Goal: Task Accomplishment & Management: Use online tool/utility

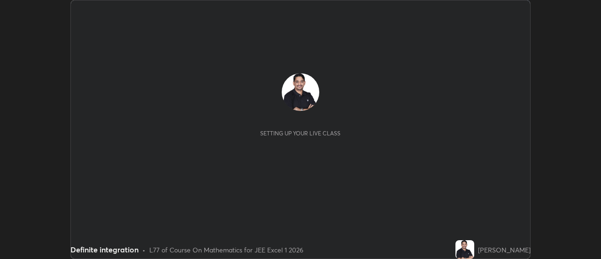
scroll to position [259, 601]
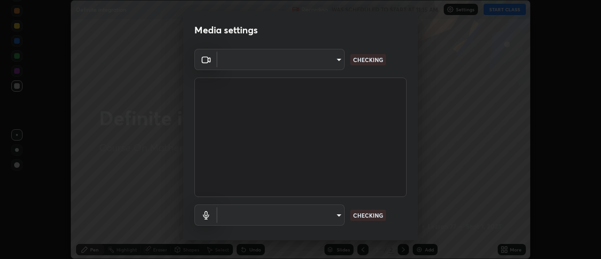
type input "aeae0228fcb2ddf3a676ce63988c6d85bbb403a14e4a67d180e4782271b35880"
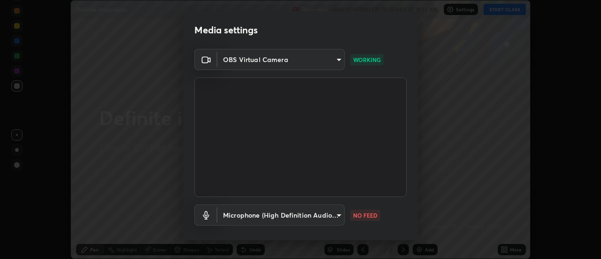
click at [338, 213] on body "Erase all Definite integration Recording WAS SCHEDULED TO START AT 11:15 AM Set…" at bounding box center [300, 129] width 601 height 259
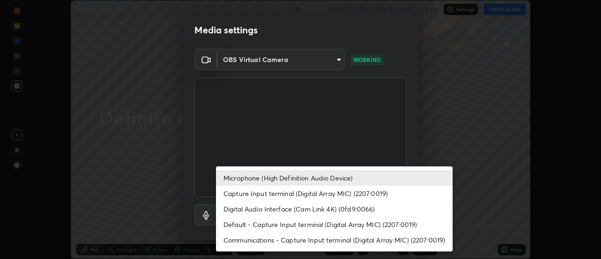
click at [302, 210] on li "Digital Audio Interface (Cam Link 4K) (0fd9:0066)" at bounding box center [334, 209] width 237 height 16
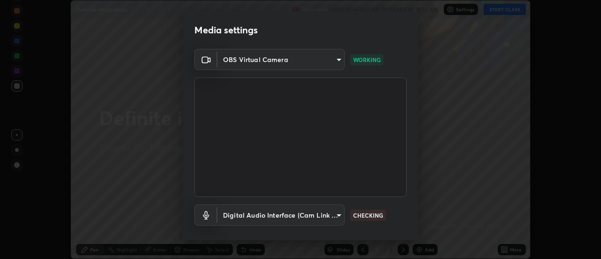
click at [337, 214] on body "Erase all Definite integration Recording WAS SCHEDULED TO START AT 11:15 AM Set…" at bounding box center [300, 129] width 601 height 259
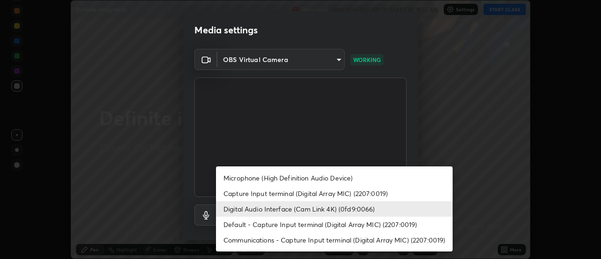
click at [318, 179] on li "Microphone (High Definition Audio Device)" at bounding box center [334, 178] width 237 height 16
type input "82b6b466b8e0d133430150f3e15298c9ad6d5f6c22182be90a2de1b6626d860c"
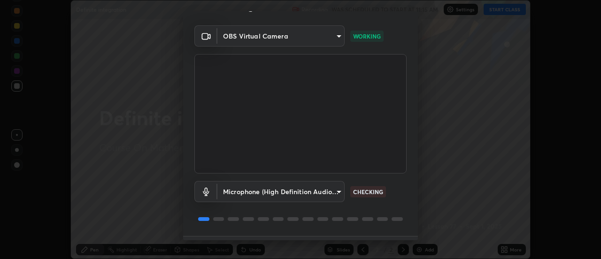
scroll to position [49, 0]
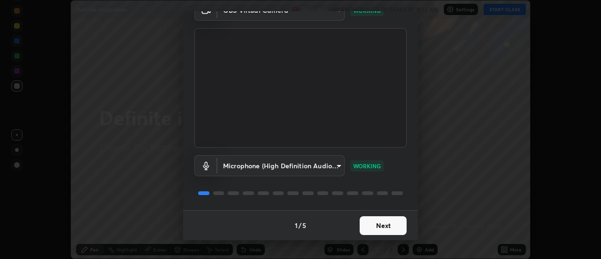
click at [387, 227] on button "Next" at bounding box center [383, 225] width 47 height 19
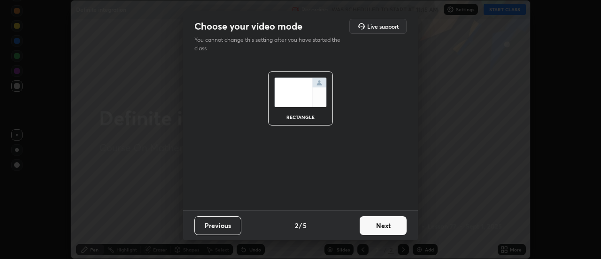
scroll to position [0, 0]
click at [396, 225] on button "Next" at bounding box center [383, 225] width 47 height 19
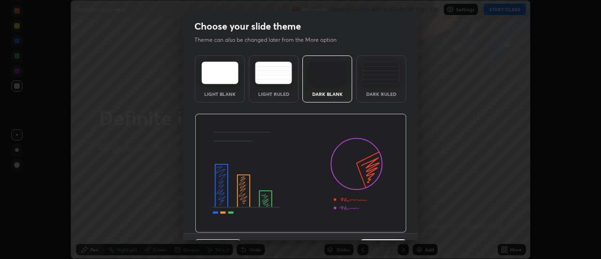
click at [419, 229] on div "Choose your slide theme Theme can also be changed later from the More option Li…" at bounding box center [300, 129] width 601 height 259
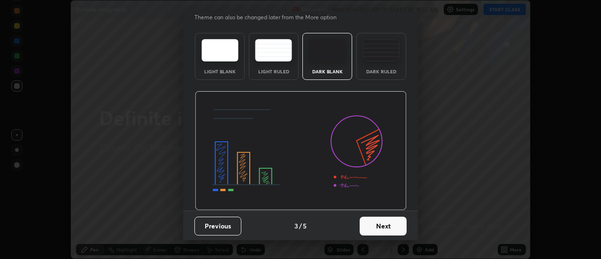
scroll to position [23, 0]
click at [417, 242] on div "Choose your slide theme Theme can also be changed later from the More option Li…" at bounding box center [300, 129] width 601 height 259
click at [393, 223] on button "Next" at bounding box center [383, 225] width 47 height 19
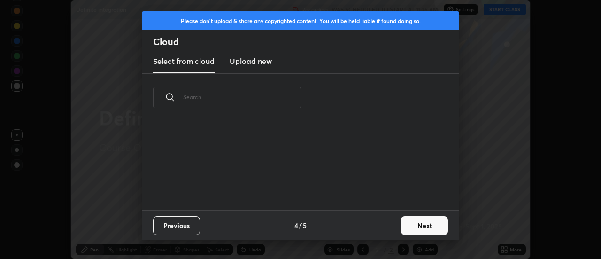
scroll to position [88, 302]
click at [416, 226] on button "Next" at bounding box center [424, 225] width 47 height 19
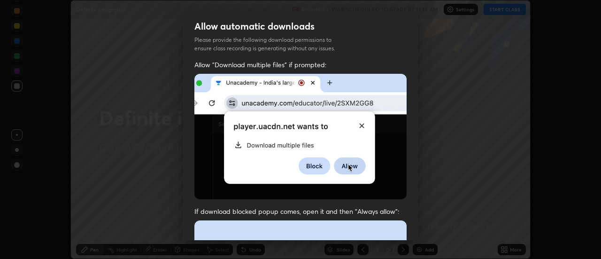
click at [414, 229] on div "Allow "Download multiple files" if prompted: If download blocked popup comes, o…" at bounding box center [300, 258] width 235 height 396
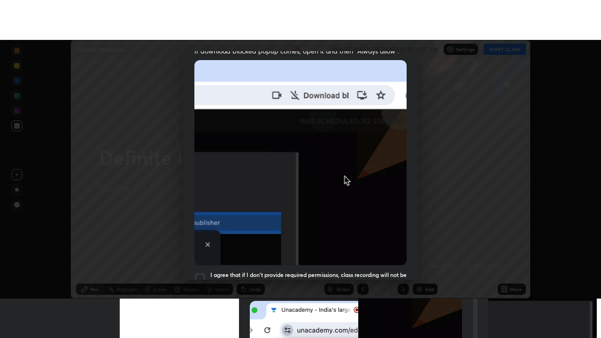
scroll to position [241, 0]
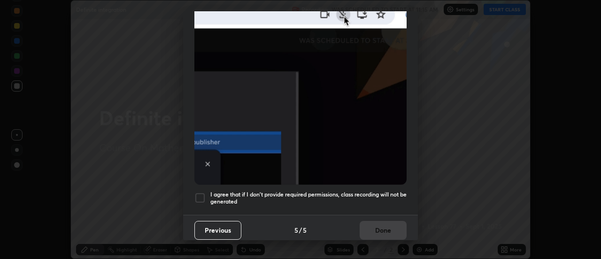
click at [419, 236] on div "Allow automatic downloads Please provide the following download permissions to …" at bounding box center [300, 129] width 601 height 259
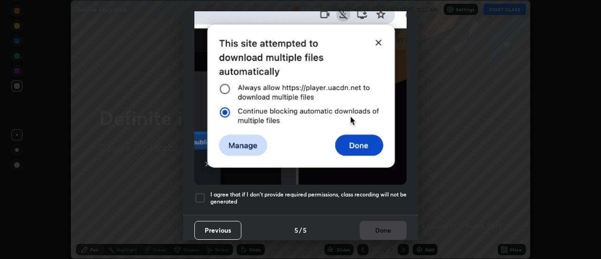
click at [419, 236] on div "Allow automatic downloads Please provide the following download permissions to …" at bounding box center [300, 129] width 601 height 259
click at [204, 192] on div at bounding box center [200, 197] width 11 height 11
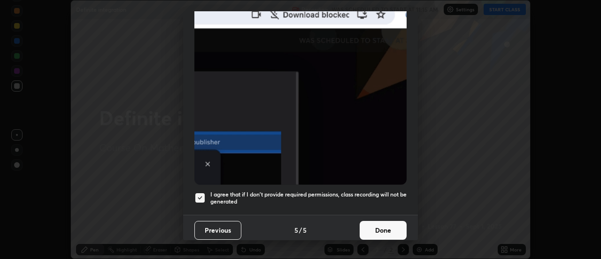
click at [372, 229] on button "Done" at bounding box center [383, 230] width 47 height 19
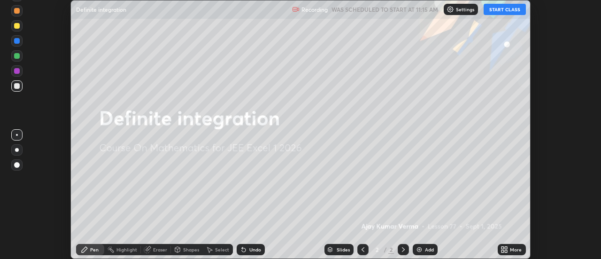
click at [498, 13] on button "START CLASS" at bounding box center [505, 9] width 42 height 11
click at [506, 247] on icon at bounding box center [507, 248] width 2 height 2
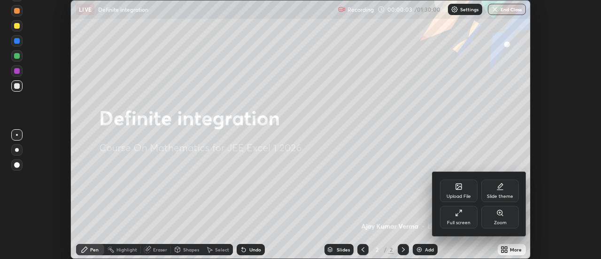
click at [460, 211] on icon at bounding box center [461, 211] width 2 height 2
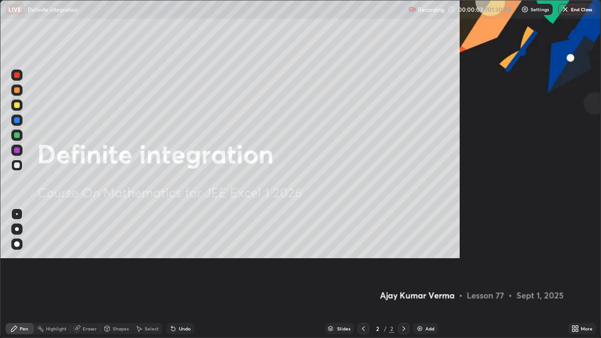
scroll to position [338, 601]
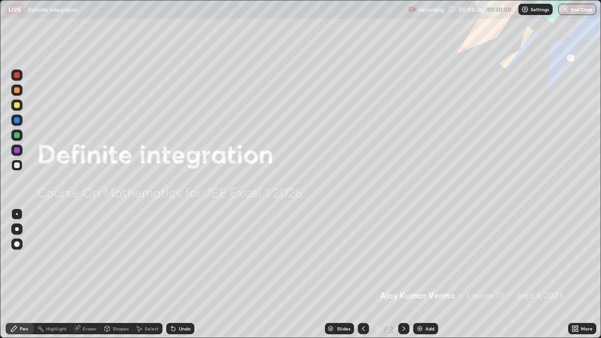
click at [420, 258] on img at bounding box center [420, 329] width 8 height 8
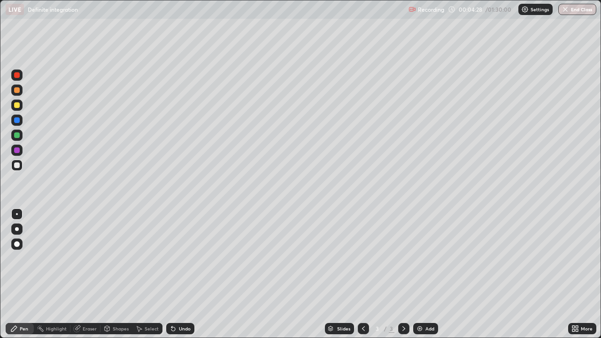
click at [17, 106] on div at bounding box center [17, 105] width 6 height 6
click at [17, 119] on div at bounding box center [17, 120] width 6 height 6
click at [403, 258] on div at bounding box center [403, 328] width 11 height 11
click at [418, 258] on img at bounding box center [420, 329] width 8 height 8
click at [17, 90] on div at bounding box center [17, 90] width 6 height 6
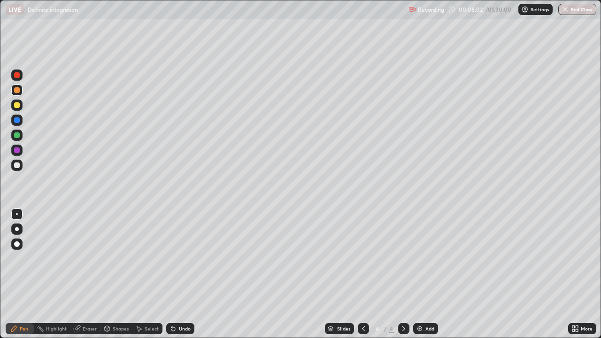
click at [19, 133] on div at bounding box center [17, 135] width 6 height 6
click at [16, 150] on div at bounding box center [17, 151] width 6 height 6
click at [418, 258] on img at bounding box center [420, 329] width 8 height 8
click at [16, 118] on div at bounding box center [17, 120] width 6 height 6
click at [359, 258] on div at bounding box center [363, 328] width 11 height 11
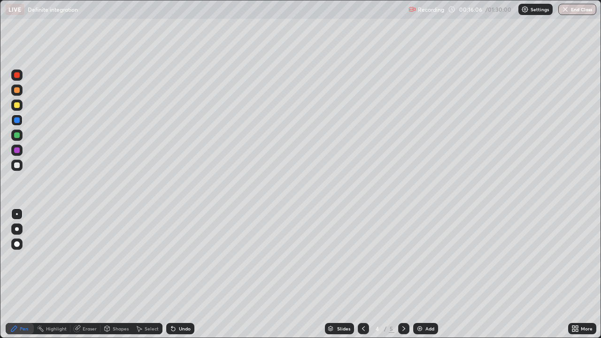
click at [421, 258] on img at bounding box center [420, 329] width 8 height 8
click at [17, 105] on div at bounding box center [17, 105] width 6 height 6
click at [18, 149] on div at bounding box center [17, 151] width 6 height 6
click at [93, 258] on div "Eraser" at bounding box center [90, 329] width 14 height 5
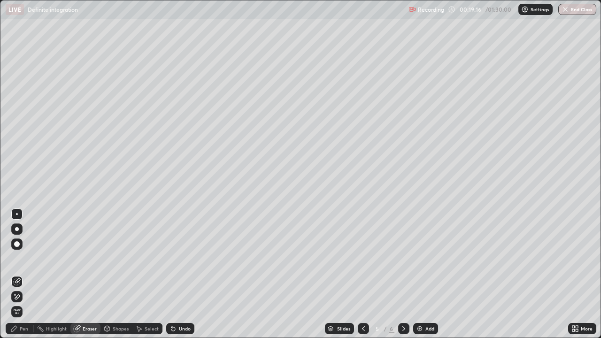
click at [25, 258] on div "Pen" at bounding box center [24, 329] width 8 height 5
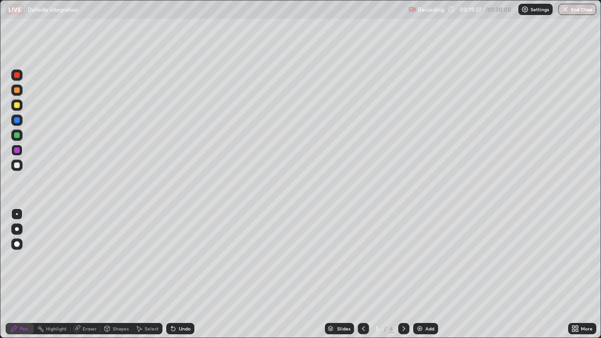
click at [17, 166] on div at bounding box center [17, 166] width 6 height 6
click at [89, 258] on div "Eraser" at bounding box center [90, 329] width 14 height 5
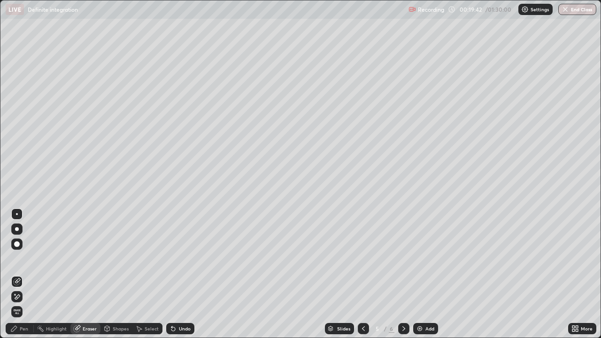
click at [27, 258] on div "Pen" at bounding box center [24, 329] width 8 height 5
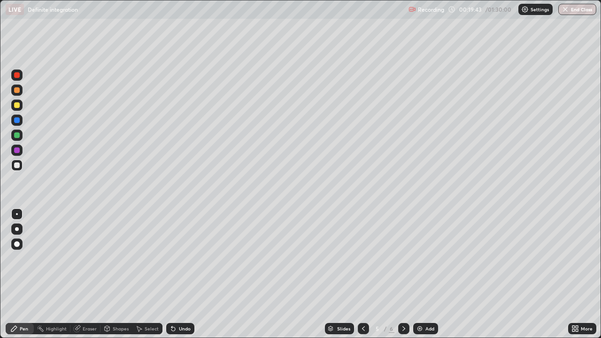
click at [17, 150] on div at bounding box center [17, 151] width 6 height 6
click at [90, 258] on div "Eraser" at bounding box center [90, 329] width 14 height 5
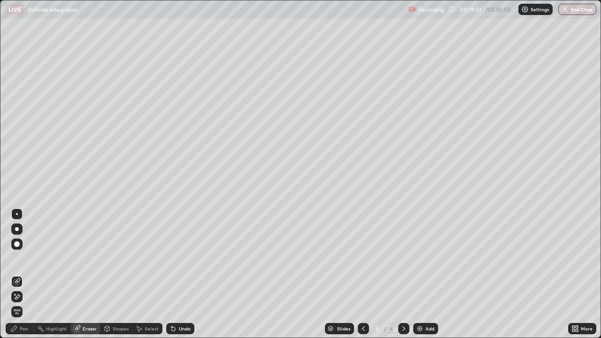
click at [27, 258] on div "Pen" at bounding box center [24, 329] width 8 height 5
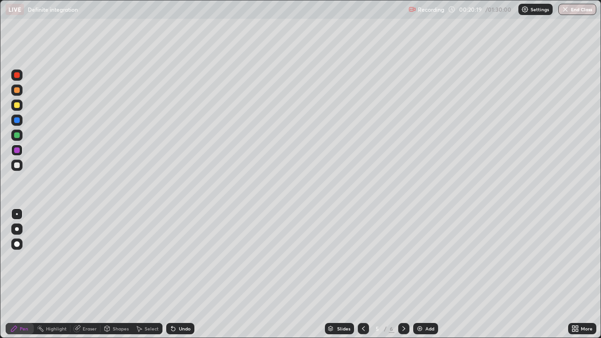
click at [403, 258] on icon at bounding box center [404, 329] width 3 height 5
click at [403, 258] on icon at bounding box center [404, 329] width 8 height 8
click at [420, 258] on img at bounding box center [420, 329] width 8 height 8
click at [18, 91] on div at bounding box center [17, 90] width 6 height 6
click at [19, 119] on div at bounding box center [17, 120] width 6 height 6
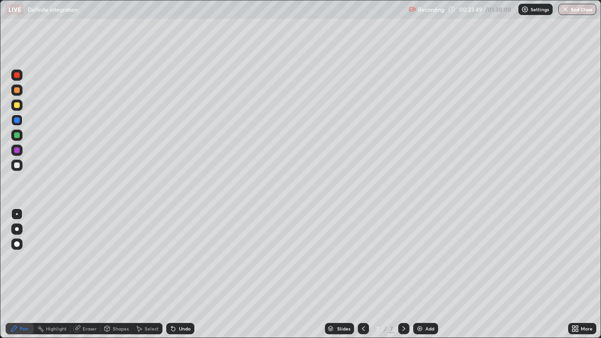
click at [419, 258] on img at bounding box center [420, 329] width 8 height 8
click at [17, 91] on div at bounding box center [17, 90] width 6 height 6
click at [88, 258] on div "Eraser" at bounding box center [85, 328] width 30 height 11
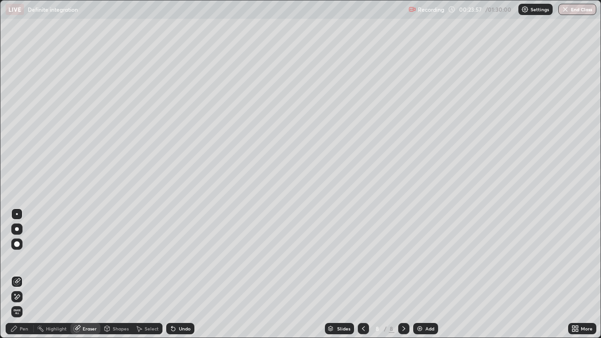
click at [26, 258] on div "Pen" at bounding box center [24, 329] width 8 height 5
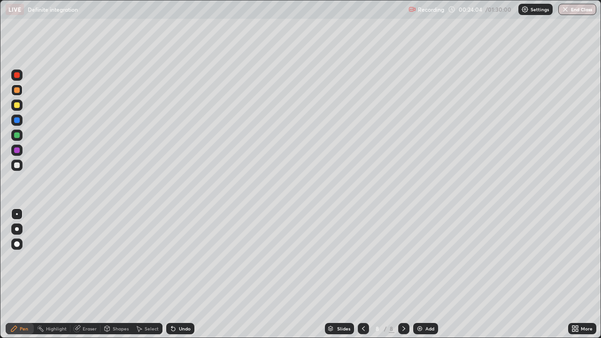
click at [363, 258] on icon at bounding box center [364, 329] width 8 height 8
click at [403, 258] on icon at bounding box center [404, 329] width 8 height 8
click at [17, 151] on div at bounding box center [17, 151] width 6 height 6
click at [366, 258] on icon at bounding box center [364, 329] width 8 height 8
click at [363, 258] on icon at bounding box center [364, 329] width 8 height 8
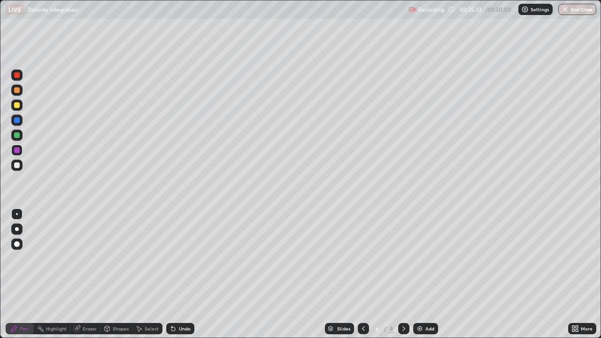
click at [404, 258] on icon at bounding box center [404, 329] width 3 height 5
click at [361, 258] on icon at bounding box center [364, 329] width 8 height 8
click at [403, 258] on icon at bounding box center [404, 329] width 8 height 8
click at [404, 258] on icon at bounding box center [404, 329] width 8 height 8
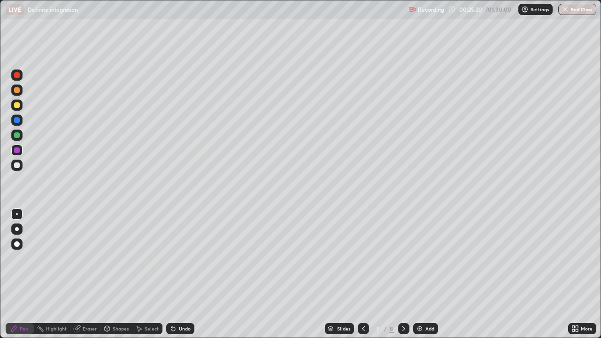
click at [405, 258] on icon at bounding box center [404, 329] width 8 height 8
click at [406, 258] on icon at bounding box center [404, 329] width 8 height 8
click at [420, 258] on div "Add" at bounding box center [425, 328] width 25 height 11
click at [18, 120] on div at bounding box center [17, 120] width 6 height 6
click at [16, 166] on div at bounding box center [17, 166] width 6 height 6
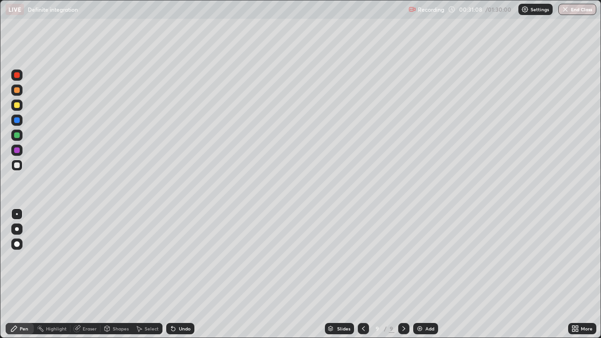
click at [88, 258] on div "Eraser" at bounding box center [90, 329] width 14 height 5
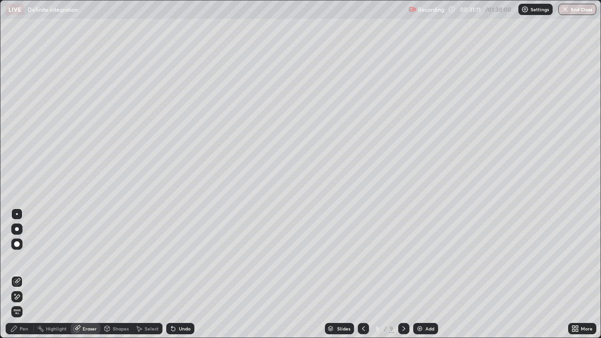
click at [24, 258] on div "Pen" at bounding box center [24, 329] width 8 height 5
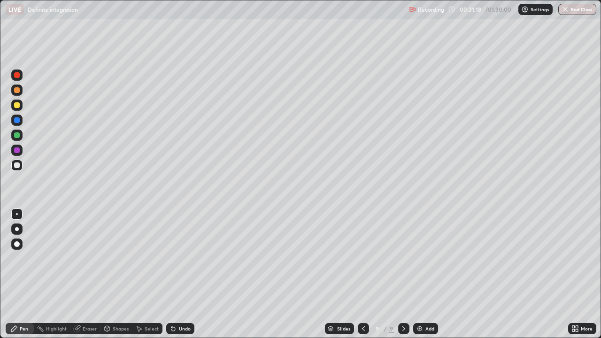
click at [16, 133] on div at bounding box center [17, 135] width 6 height 6
click at [16, 163] on div at bounding box center [17, 166] width 6 height 6
click at [93, 258] on div "Eraser" at bounding box center [85, 328] width 30 height 11
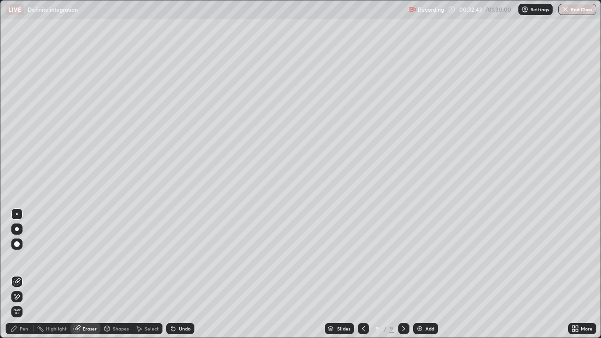
click at [25, 258] on div "Pen" at bounding box center [20, 328] width 28 height 11
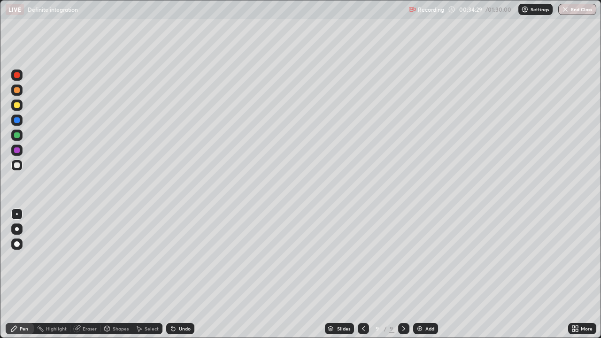
click at [403, 258] on icon at bounding box center [404, 329] width 8 height 8
click at [419, 258] on img at bounding box center [420, 329] width 8 height 8
click at [16, 90] on div at bounding box center [17, 90] width 6 height 6
click at [423, 258] on img at bounding box center [420, 329] width 8 height 8
click at [17, 91] on div at bounding box center [17, 90] width 6 height 6
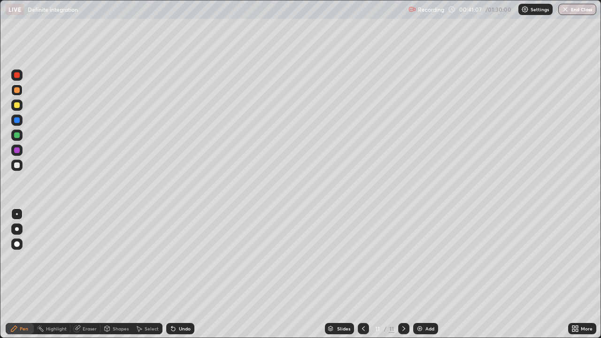
click at [16, 105] on div at bounding box center [17, 105] width 6 height 6
click at [362, 258] on icon at bounding box center [363, 329] width 3 height 5
click at [404, 258] on icon at bounding box center [404, 329] width 8 height 8
click at [361, 258] on icon at bounding box center [364, 329] width 8 height 8
click at [405, 258] on icon at bounding box center [404, 329] width 8 height 8
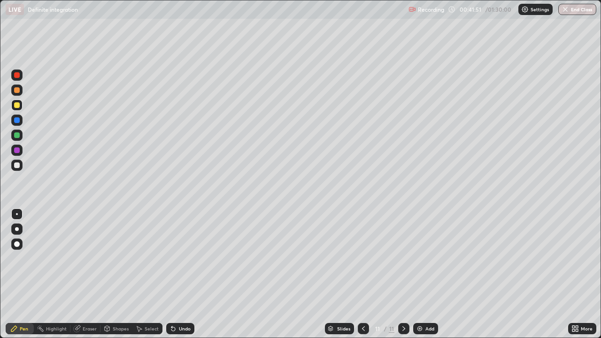
click at [364, 258] on icon at bounding box center [364, 329] width 8 height 8
click at [408, 258] on div at bounding box center [403, 328] width 11 height 11
click at [363, 258] on icon at bounding box center [364, 329] width 8 height 8
click at [404, 258] on icon at bounding box center [404, 329] width 3 height 5
click at [364, 258] on icon at bounding box center [364, 329] width 8 height 8
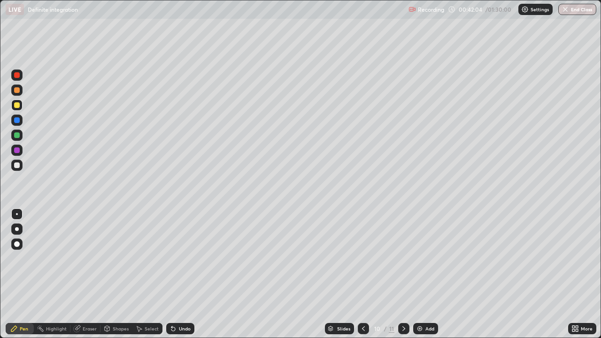
click at [403, 258] on icon at bounding box center [404, 329] width 8 height 8
click at [92, 258] on div "Eraser" at bounding box center [90, 329] width 14 height 5
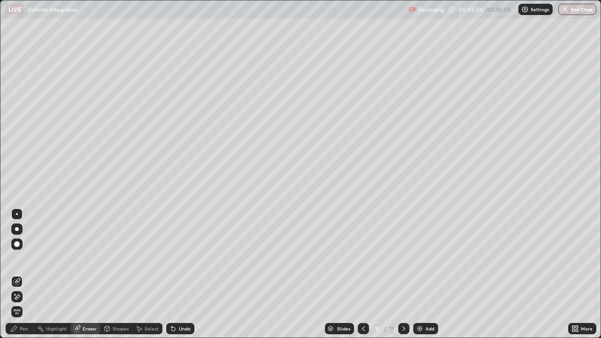
click at [25, 258] on div "Pen" at bounding box center [24, 329] width 8 height 5
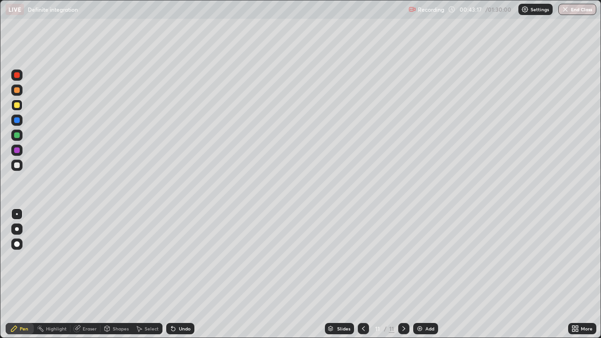
click at [19, 120] on div at bounding box center [17, 120] width 6 height 6
click at [17, 151] on div at bounding box center [17, 151] width 6 height 6
click at [16, 120] on div at bounding box center [17, 120] width 6 height 6
click at [403, 258] on icon at bounding box center [404, 329] width 8 height 8
click at [416, 258] on img at bounding box center [420, 329] width 8 height 8
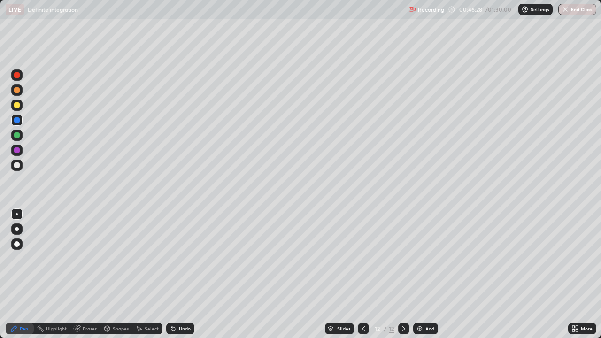
click at [17, 150] on div at bounding box center [17, 151] width 6 height 6
click at [403, 258] on div at bounding box center [403, 328] width 11 height 11
click at [407, 258] on div at bounding box center [403, 328] width 11 height 19
click at [418, 258] on img at bounding box center [420, 329] width 8 height 8
click at [17, 89] on div at bounding box center [17, 90] width 6 height 6
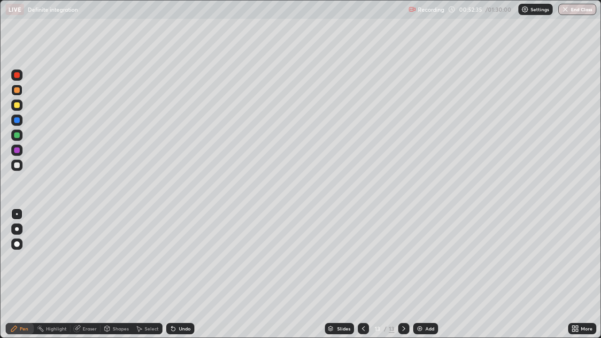
click at [17, 136] on div at bounding box center [17, 135] width 6 height 6
click at [403, 258] on icon at bounding box center [404, 329] width 3 height 5
click at [421, 258] on img at bounding box center [420, 329] width 8 height 8
click at [17, 91] on div at bounding box center [17, 90] width 6 height 6
click at [405, 258] on icon at bounding box center [404, 329] width 8 height 8
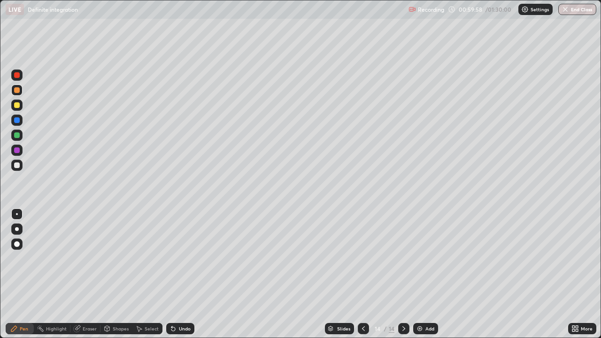
click at [417, 258] on div "Add" at bounding box center [425, 328] width 25 height 11
click at [89, 258] on div "Eraser" at bounding box center [90, 329] width 14 height 5
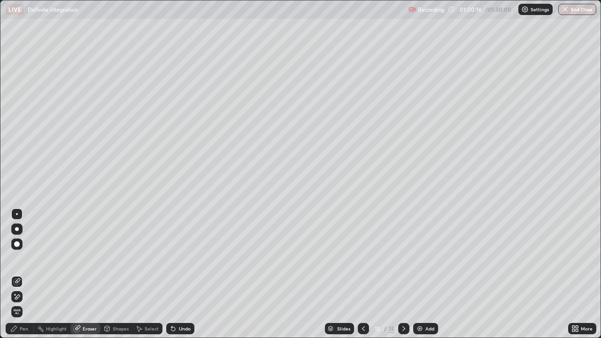
click at [25, 258] on div "Pen" at bounding box center [24, 329] width 8 height 5
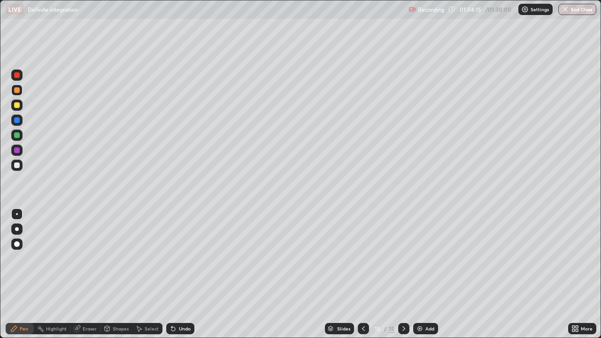
click at [403, 258] on icon at bounding box center [404, 329] width 8 height 8
click at [419, 258] on img at bounding box center [420, 329] width 8 height 8
click at [17, 105] on div at bounding box center [17, 105] width 6 height 6
click at [421, 258] on img at bounding box center [420, 329] width 8 height 8
click at [17, 135] on div at bounding box center [17, 135] width 6 height 6
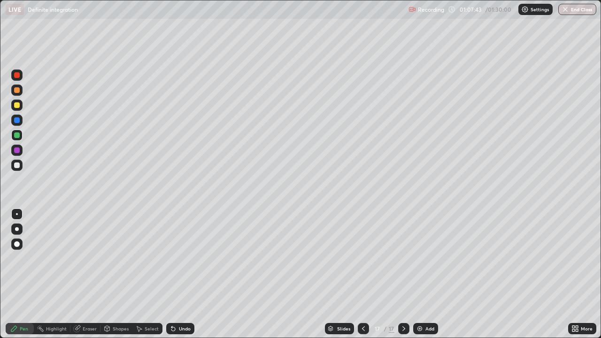
click at [16, 165] on div at bounding box center [17, 166] width 6 height 6
click at [16, 151] on div at bounding box center [17, 151] width 6 height 6
click at [16, 106] on div at bounding box center [17, 105] width 6 height 6
click at [423, 258] on div "Add" at bounding box center [425, 328] width 25 height 11
click at [16, 134] on div at bounding box center [17, 135] width 6 height 6
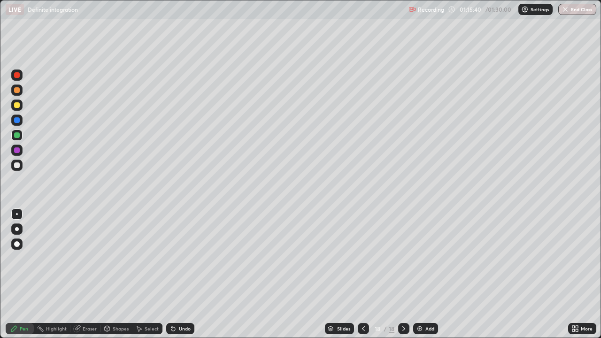
click at [19, 121] on div at bounding box center [17, 120] width 6 height 6
click at [403, 258] on icon at bounding box center [404, 329] width 8 height 8
click at [419, 258] on img at bounding box center [420, 329] width 8 height 8
click at [16, 104] on div at bounding box center [17, 105] width 6 height 6
click at [19, 150] on div at bounding box center [17, 151] width 6 height 6
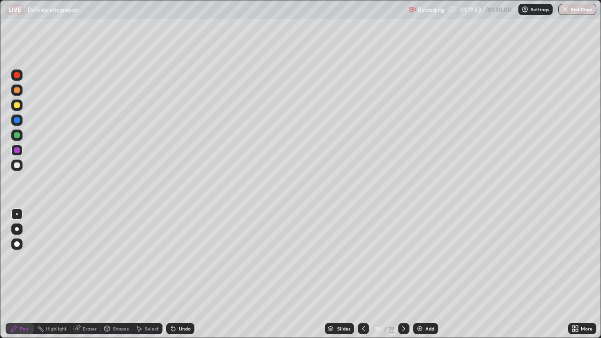
click at [367, 258] on div at bounding box center [363, 328] width 11 height 11
click at [403, 258] on icon at bounding box center [404, 329] width 8 height 8
click at [578, 9] on button "End Class" at bounding box center [578, 9] width 37 height 11
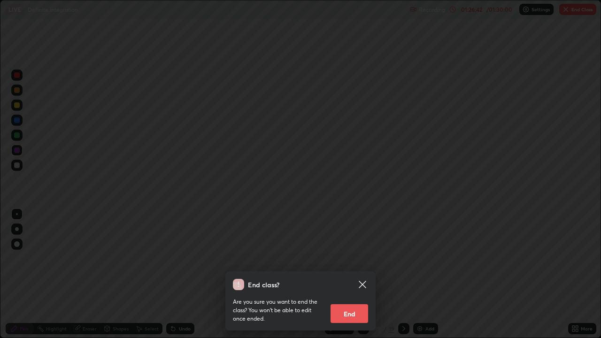
click at [350, 258] on button "End" at bounding box center [350, 313] width 38 height 19
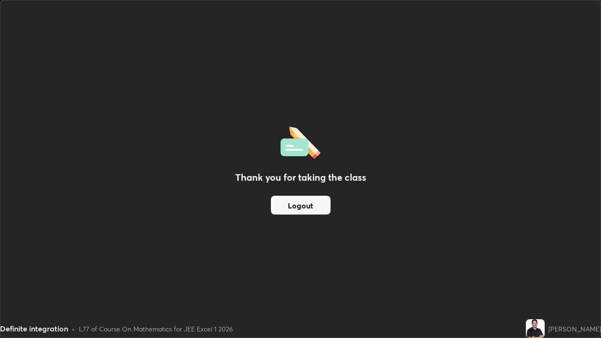
click at [304, 205] on button "Logout" at bounding box center [301, 205] width 60 height 19
click at [307, 203] on button "Logout" at bounding box center [301, 205] width 60 height 19
